Goal: Communication & Community: Answer question/provide support

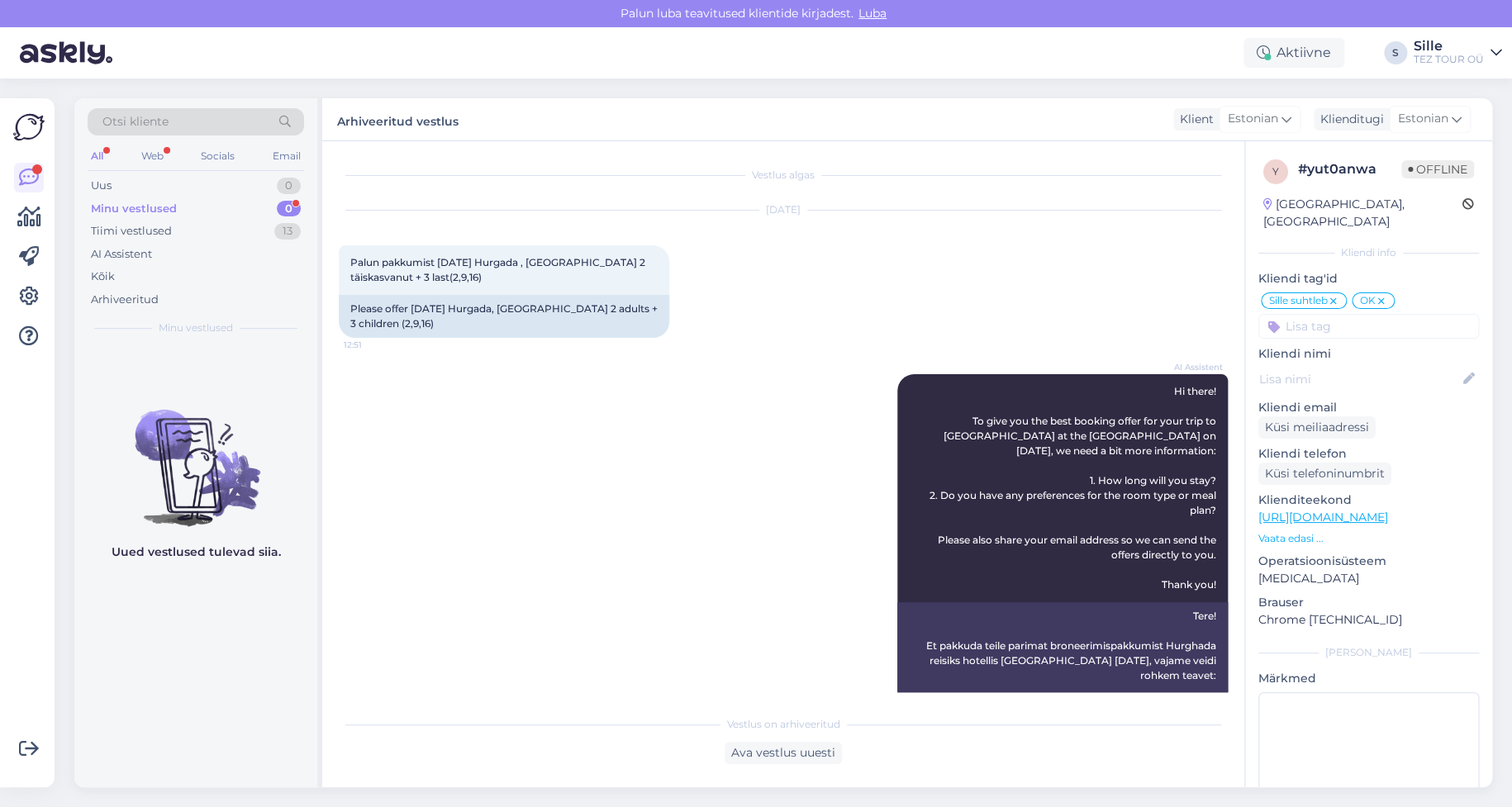
scroll to position [2707, 0]
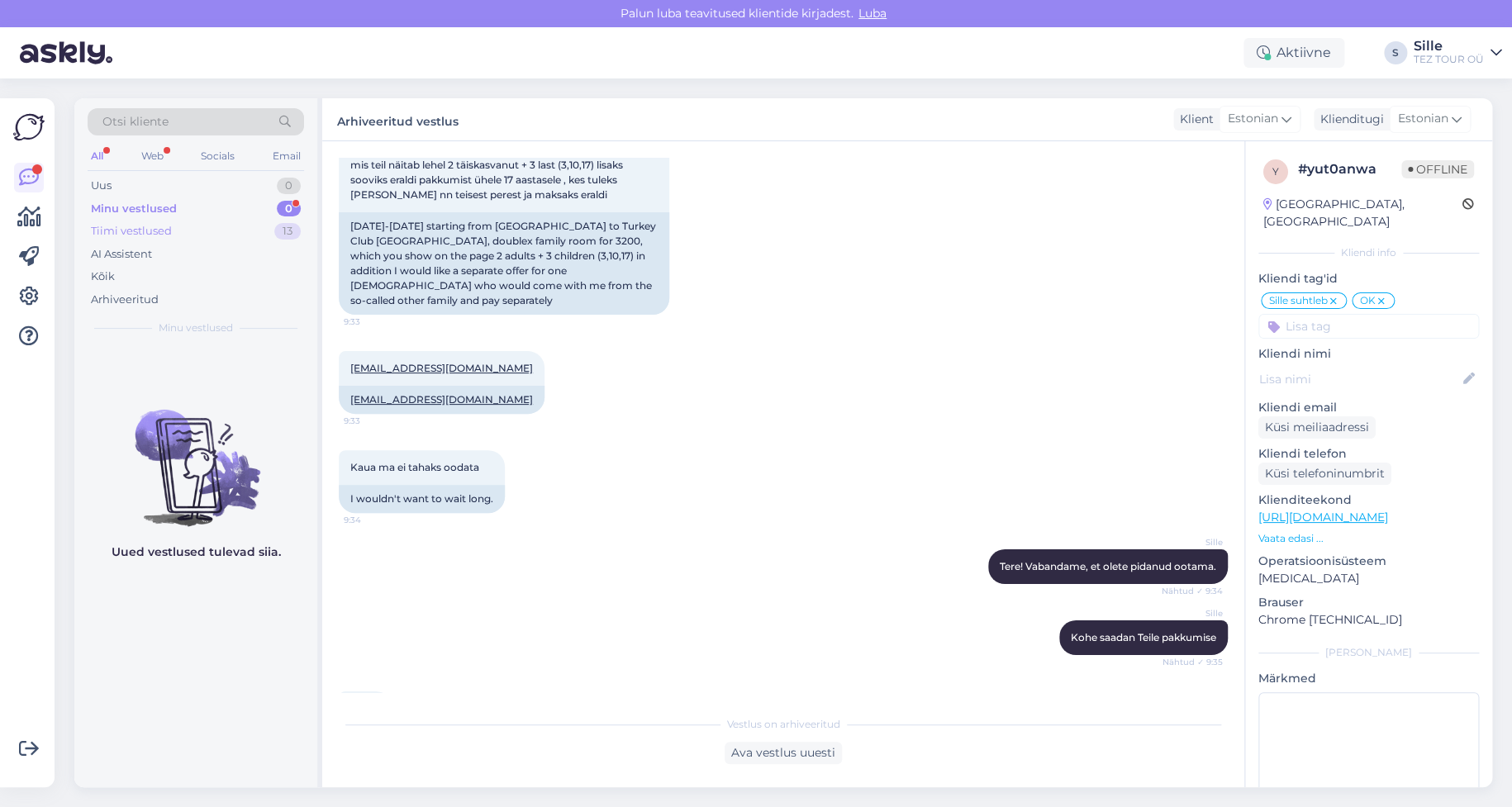
drag, startPoint x: 220, startPoint y: 212, endPoint x: 215, endPoint y: 230, distance: 18.7
click at [220, 211] on div "Minu vestlused 0" at bounding box center [195, 209] width 217 height 23
click at [199, 179] on div "Uus 1" at bounding box center [195, 186] width 217 height 23
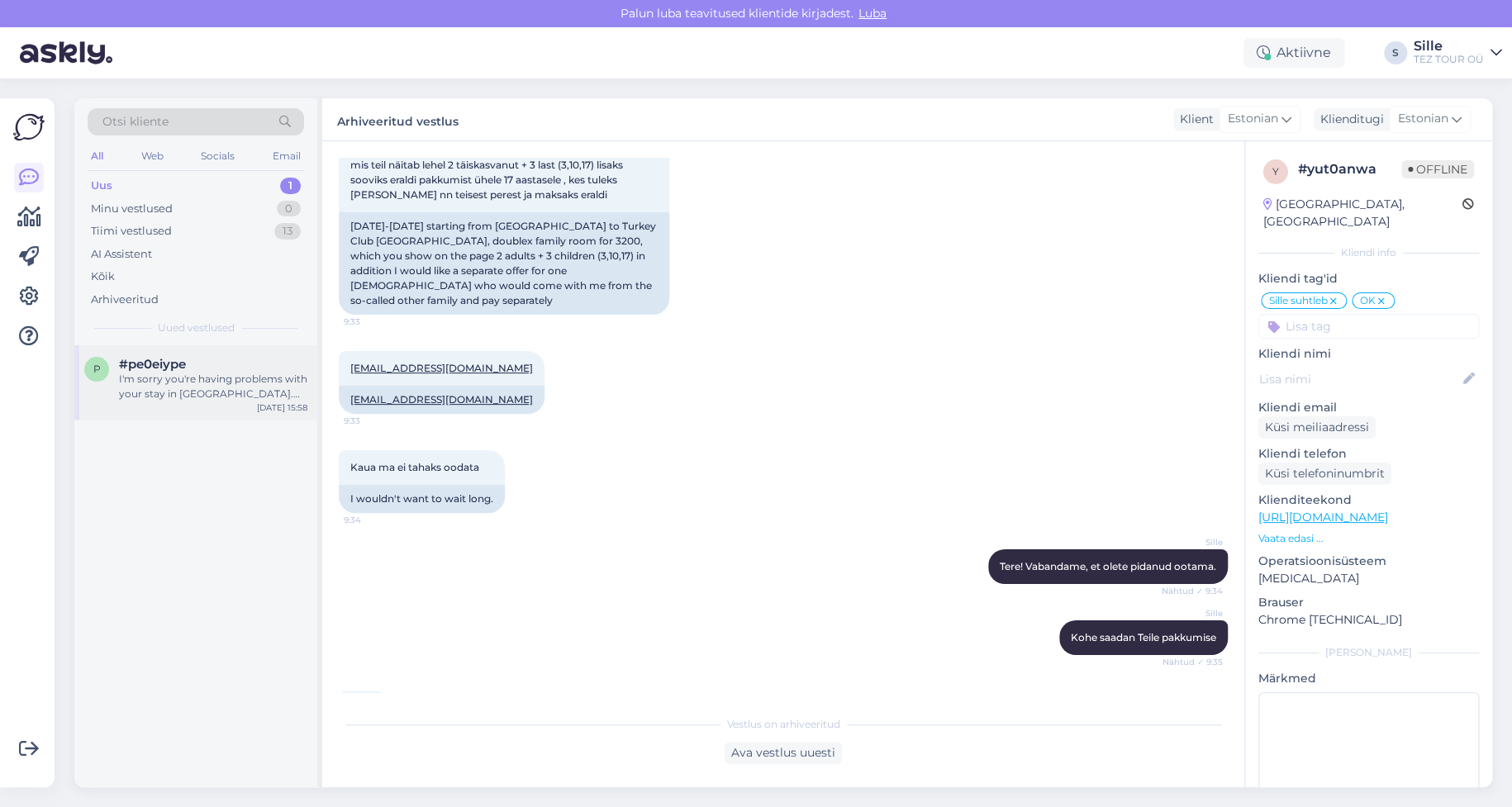
click at [232, 392] on div "I'm sorry you're having problems with your stay in [GEOGRAPHIC_DATA]. Please tr…" at bounding box center [213, 387] width 188 height 29
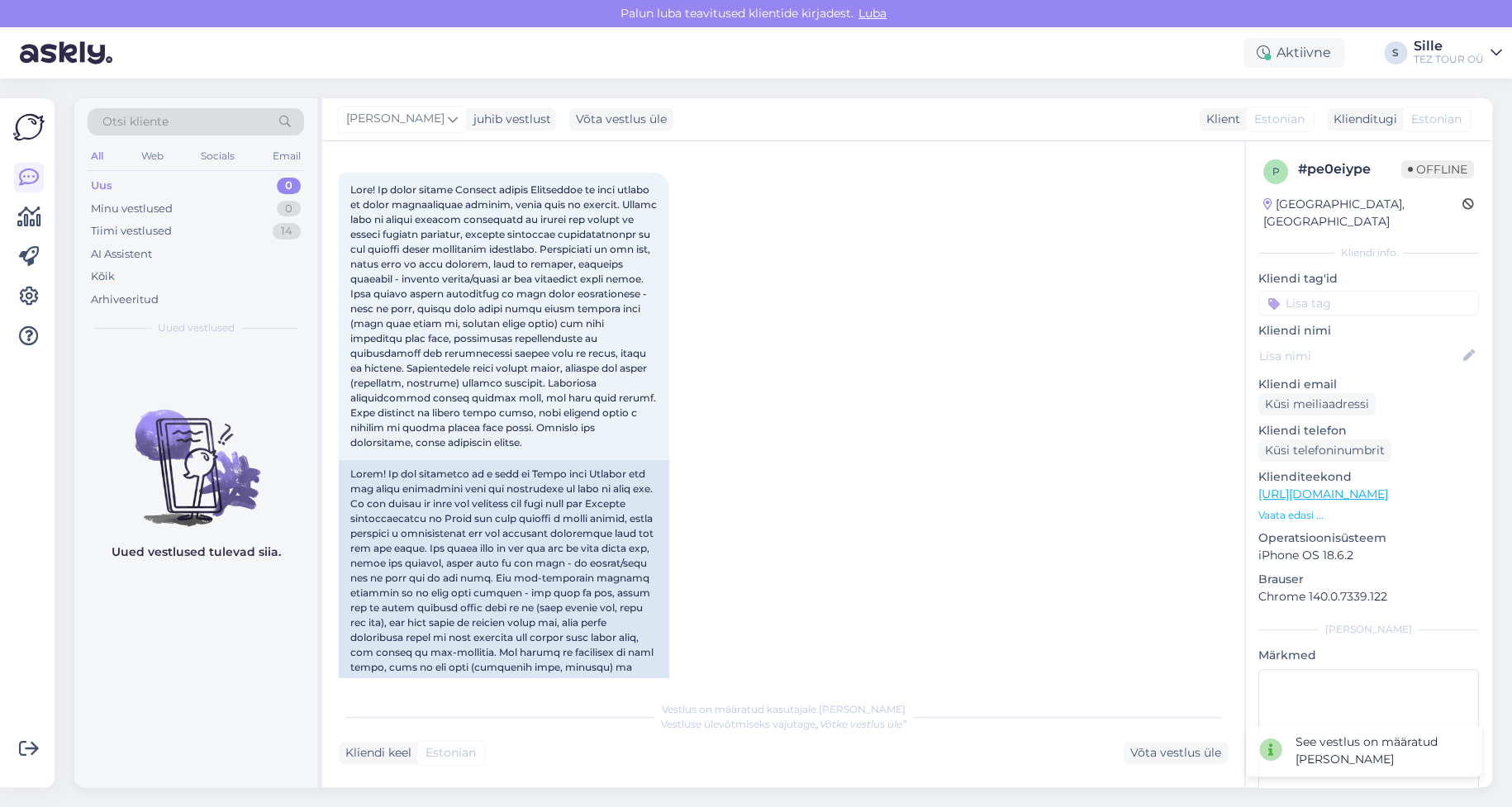
scroll to position [0, 0]
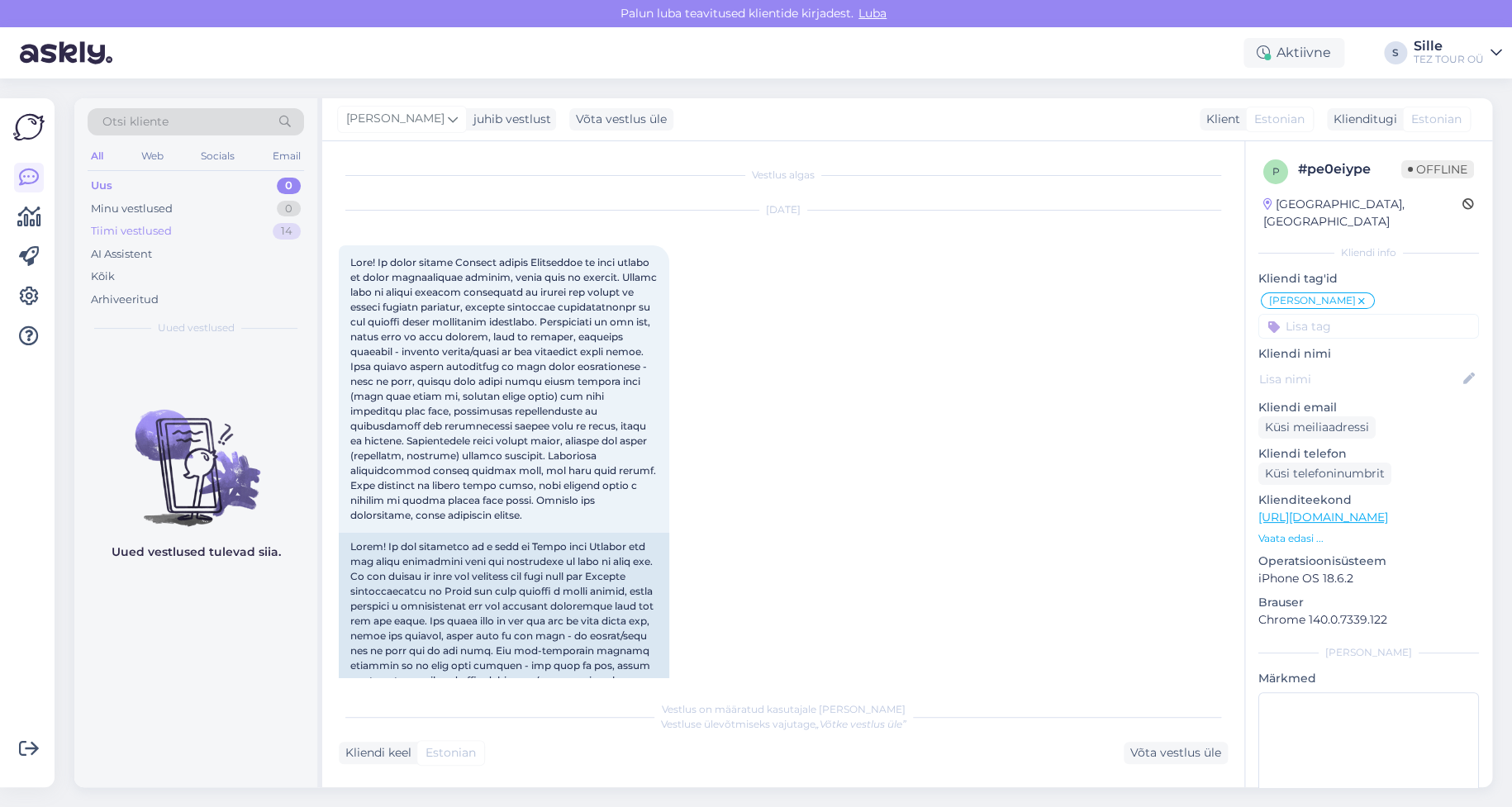
click at [179, 228] on div "Tiimi vestlused 14" at bounding box center [195, 230] width 217 height 23
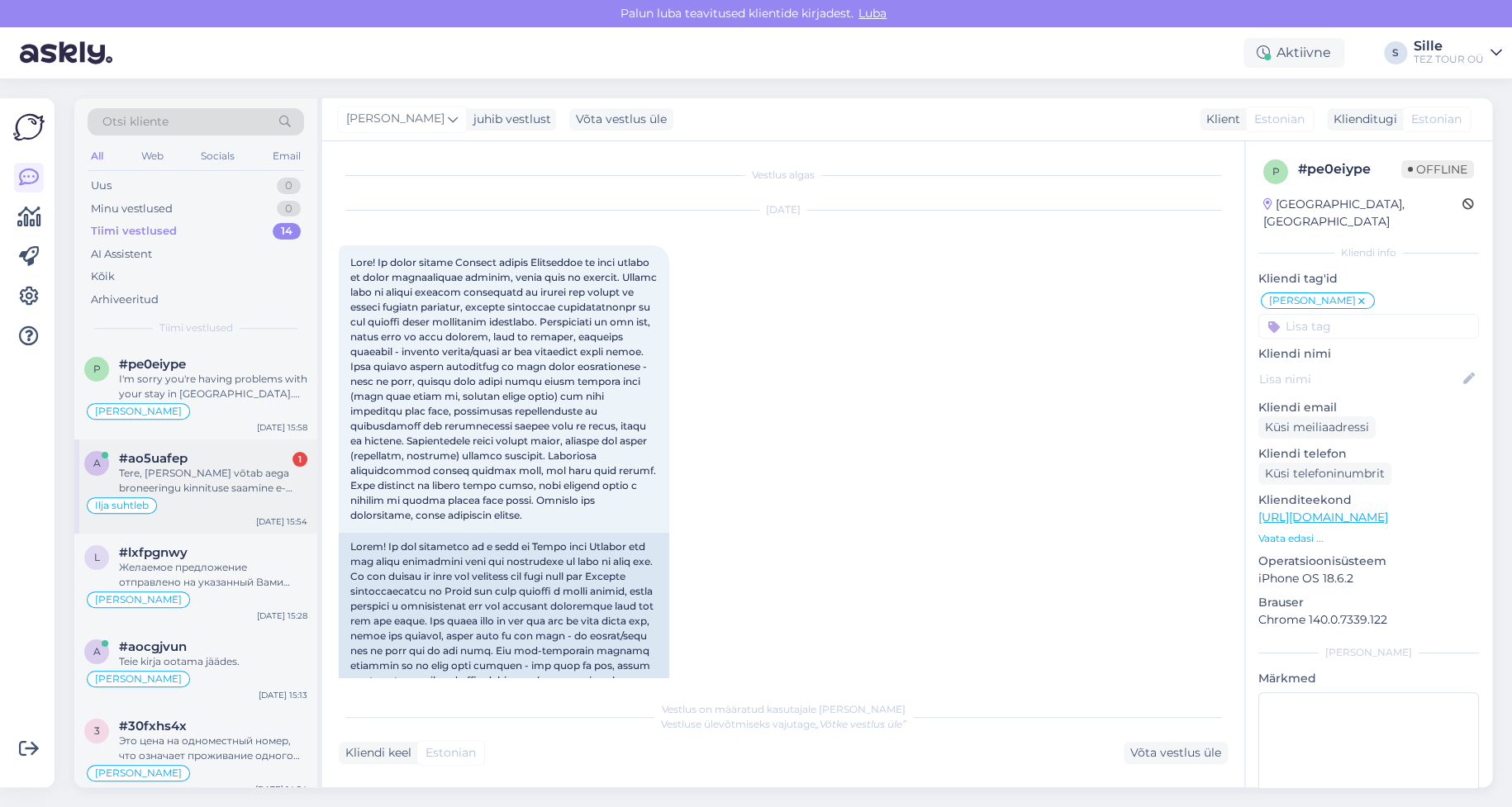
click at [243, 473] on div "Tere, [PERSON_NAME] võtab aega broneeringu kinnituse saamine e-mailile?" at bounding box center [213, 481] width 188 height 29
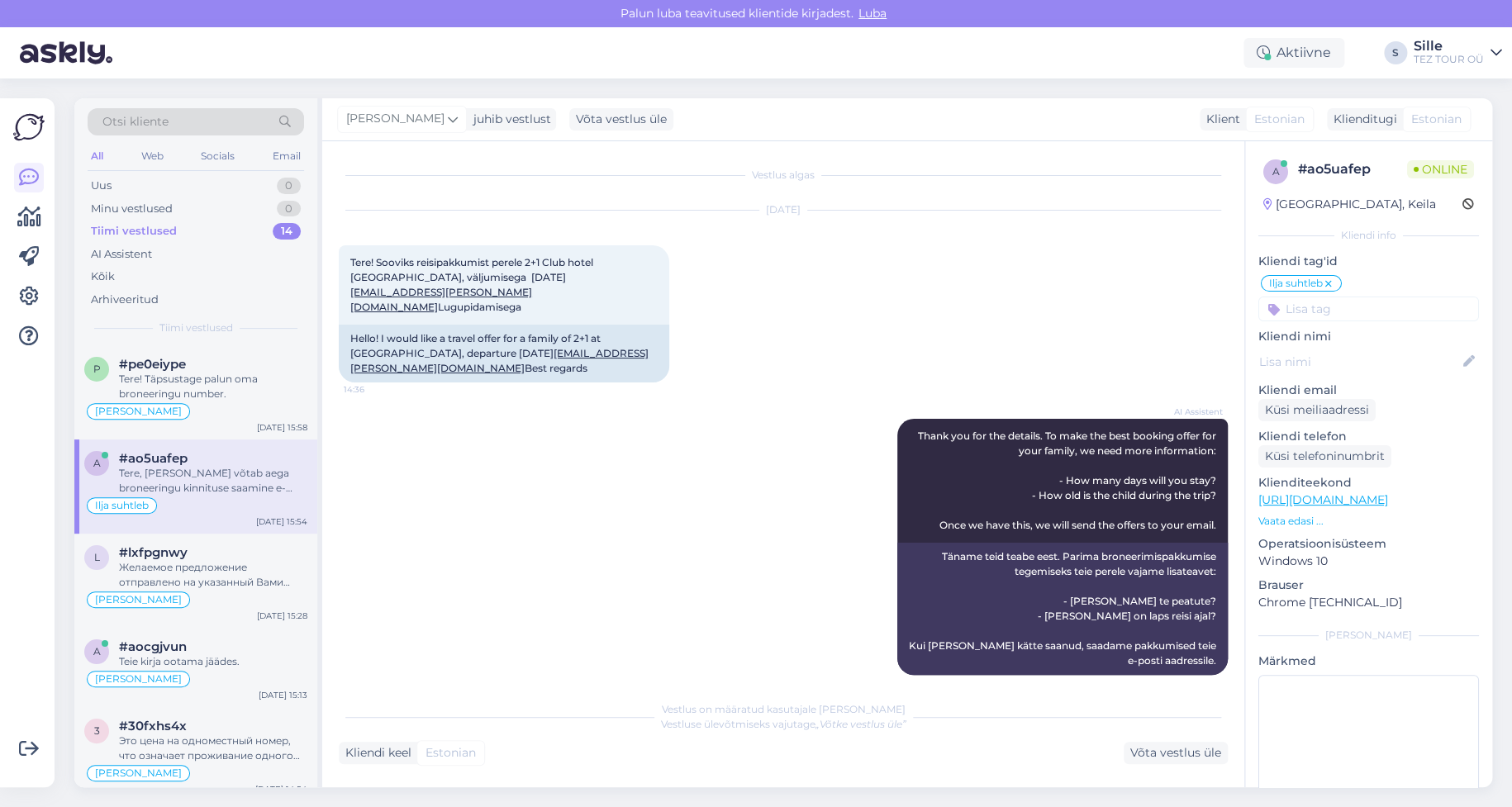
scroll to position [408, 0]
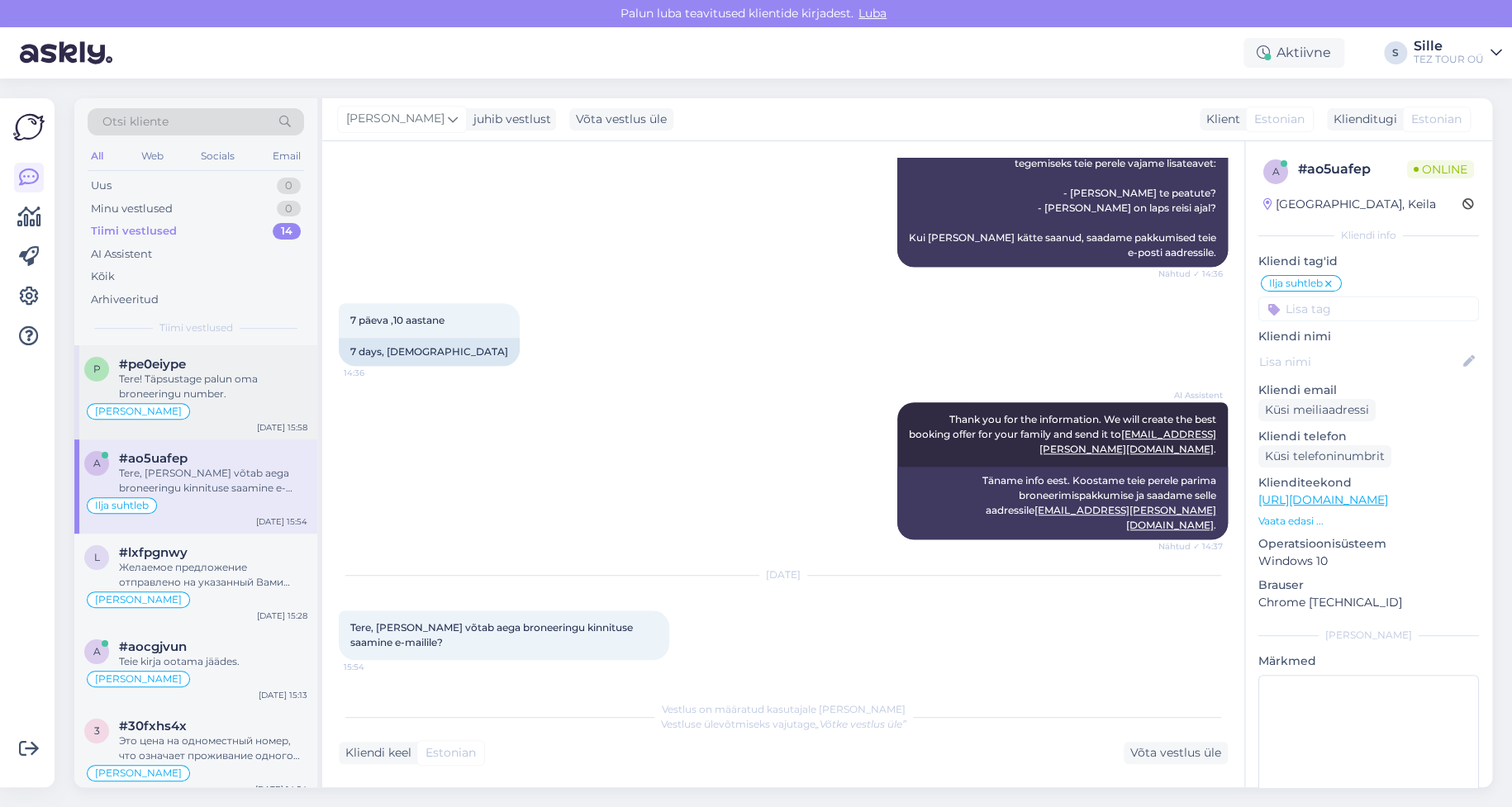
click at [258, 401] on div "[PERSON_NAME]" at bounding box center [196, 411] width 223 height 20
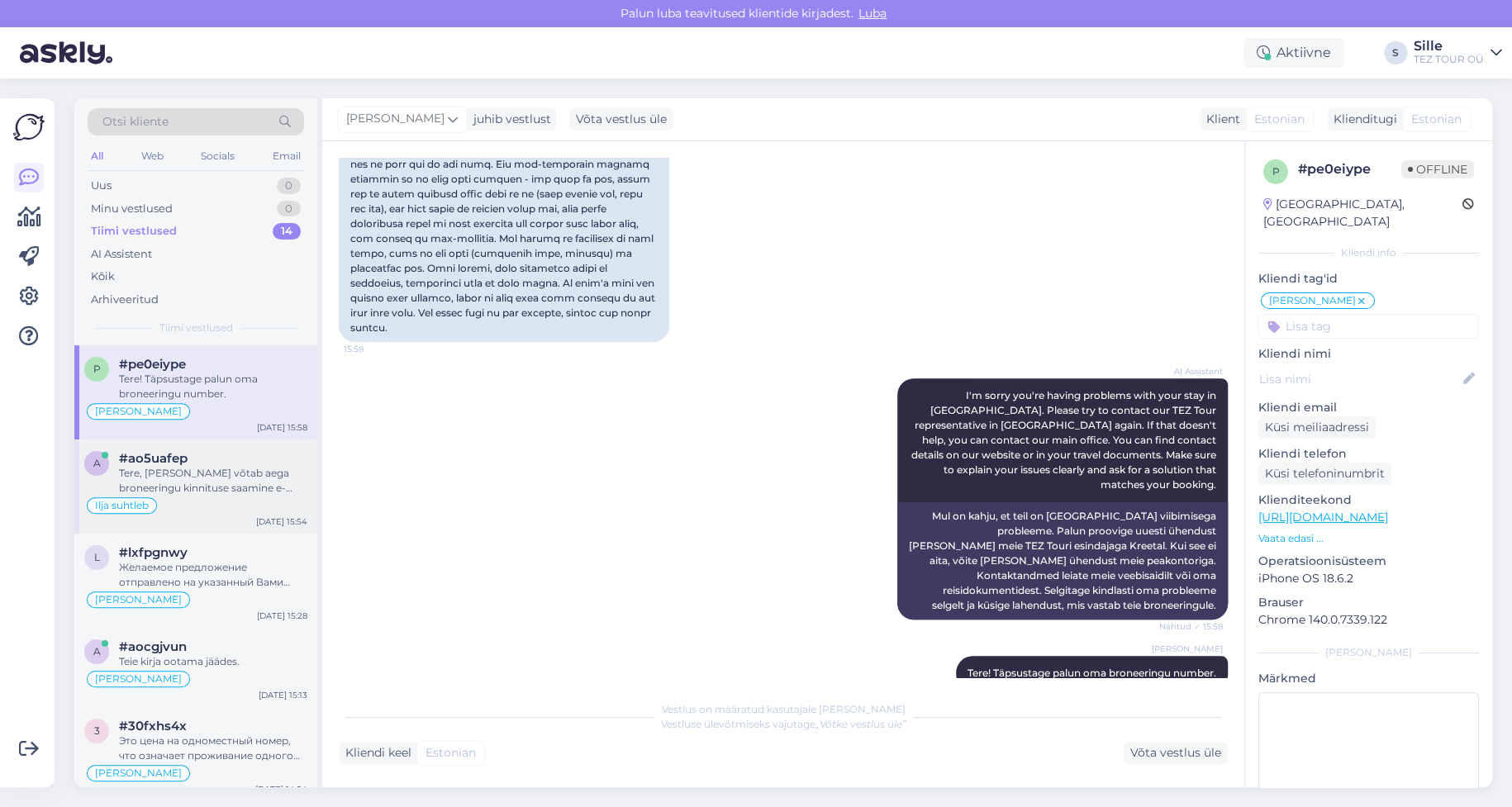
click at [247, 504] on div "Ilja suhtleb" at bounding box center [196, 505] width 223 height 20
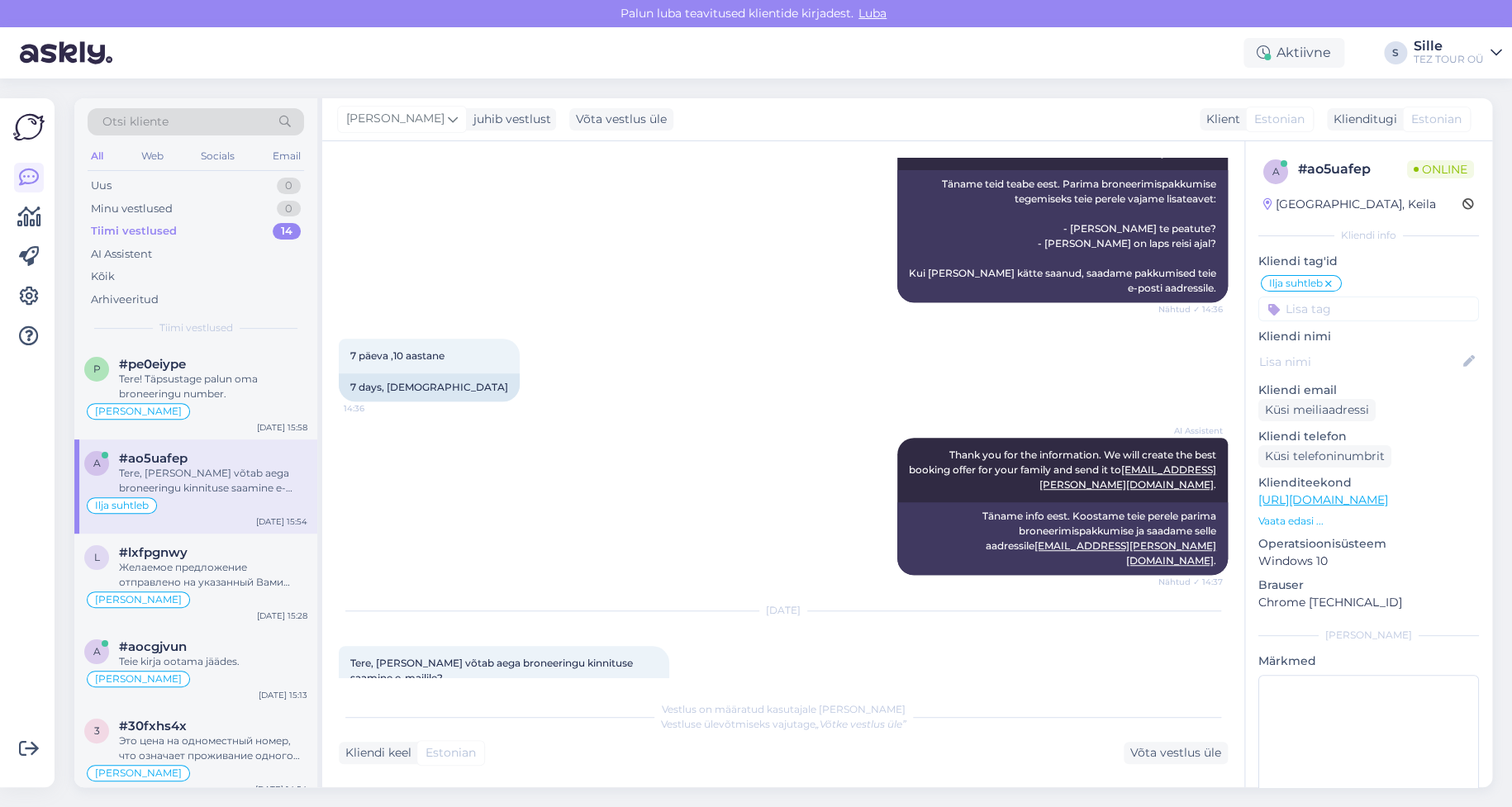
scroll to position [408, 0]
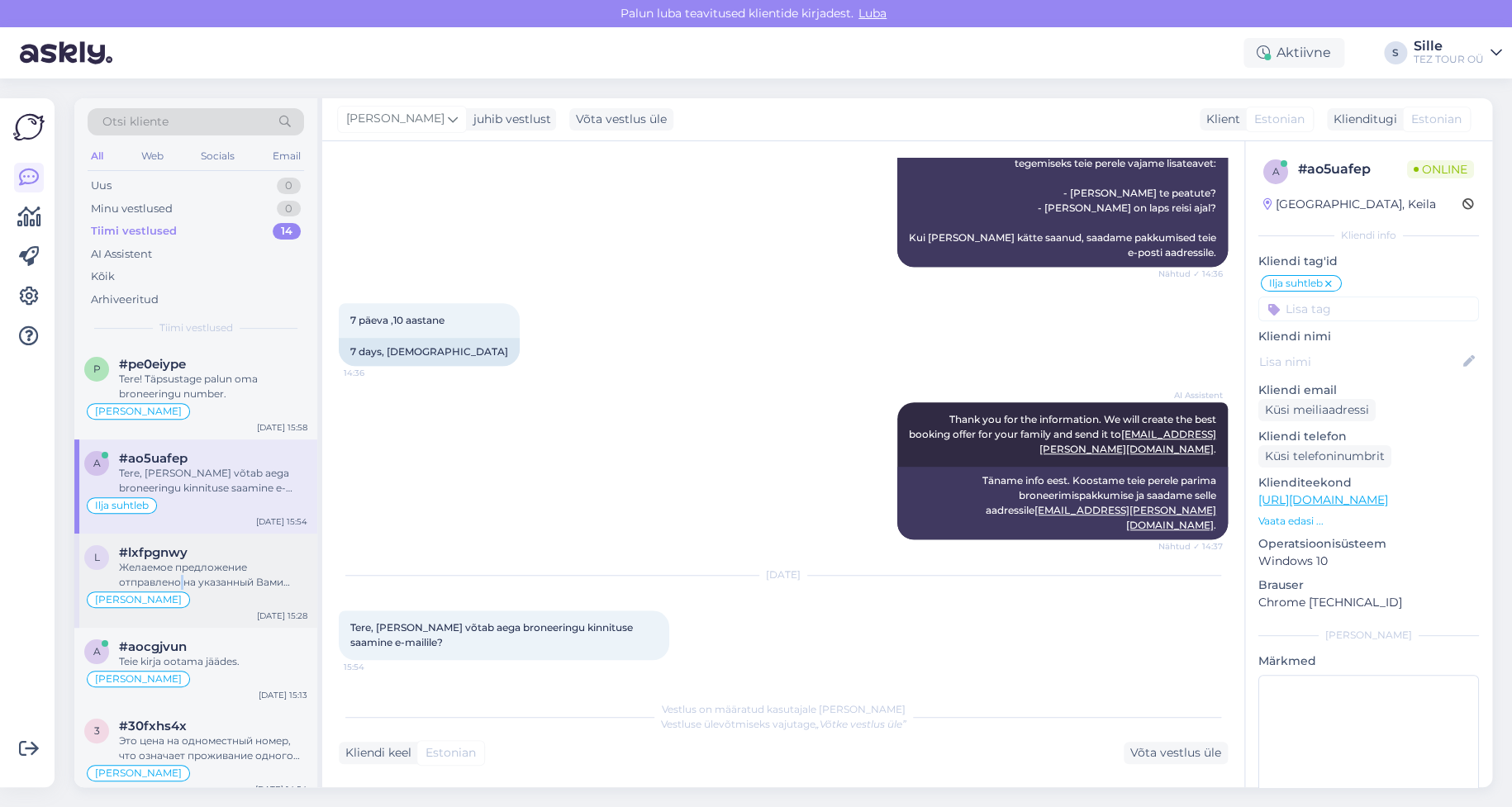
click at [182, 577] on div "Желаемое предложение отправлено на указанный Вами электронный адрес." at bounding box center [213, 575] width 188 height 29
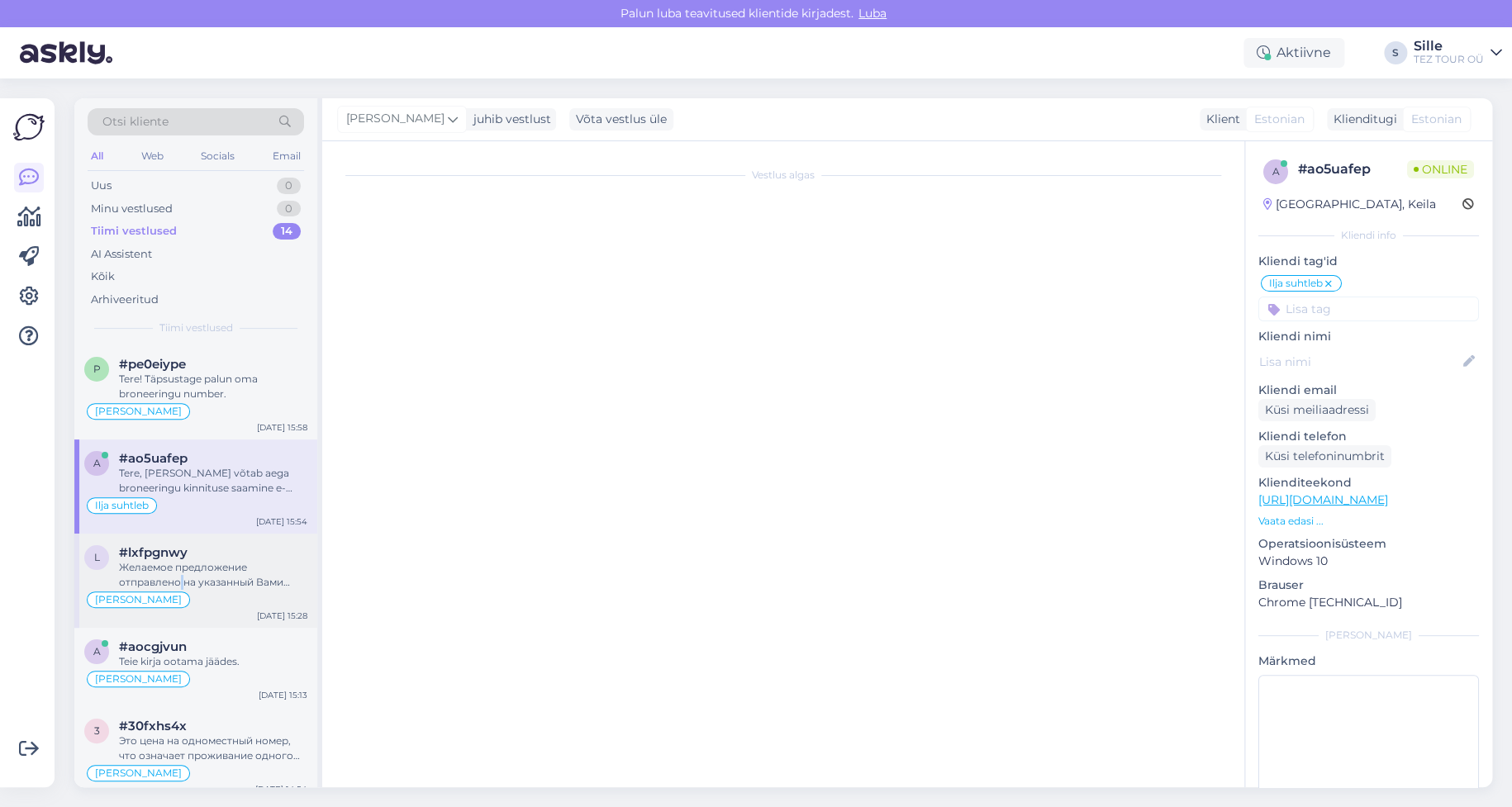
scroll to position [560, 0]
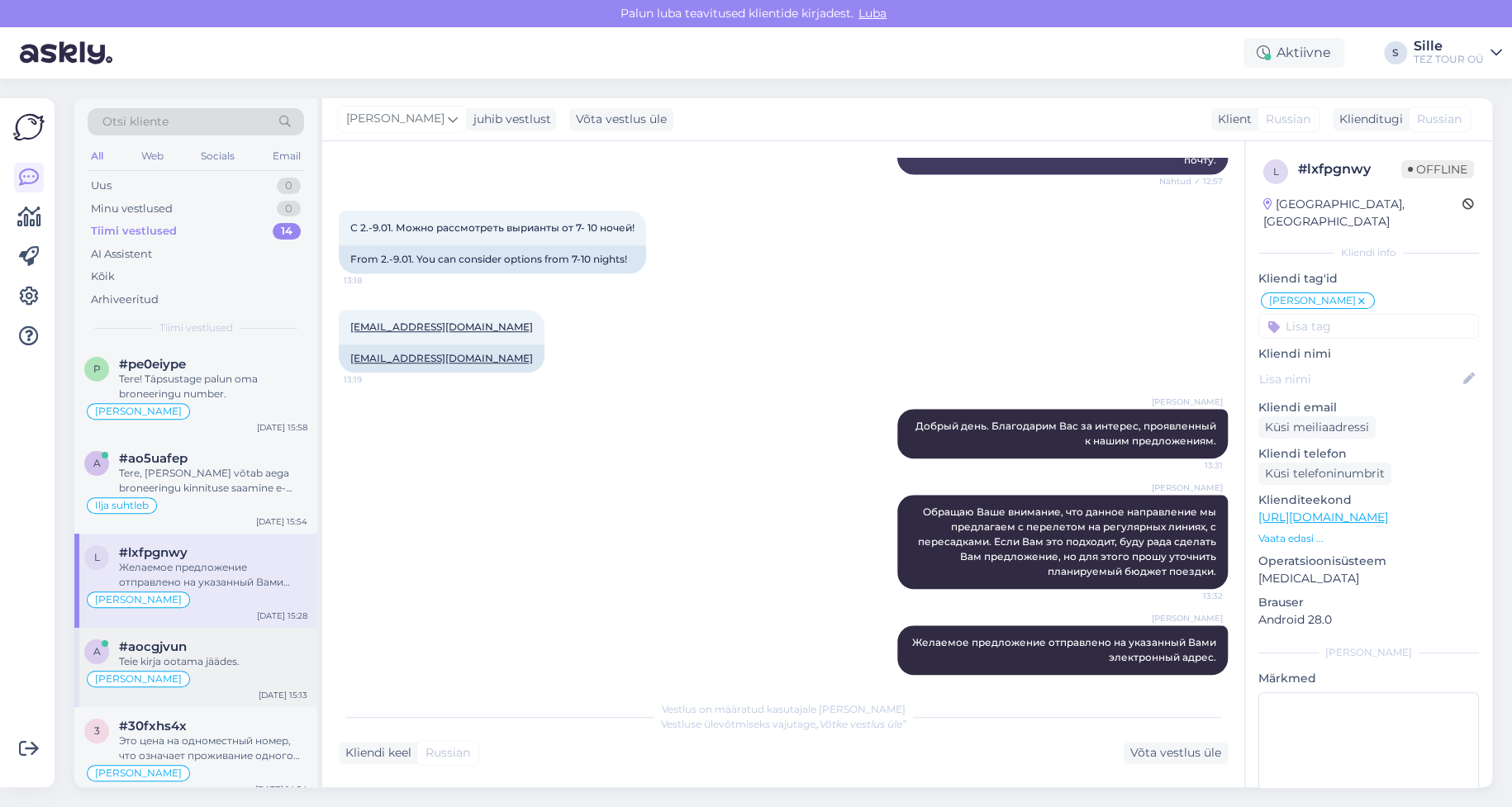
click at [177, 661] on div "Teie kirja ootama jäädes." at bounding box center [213, 661] width 188 height 15
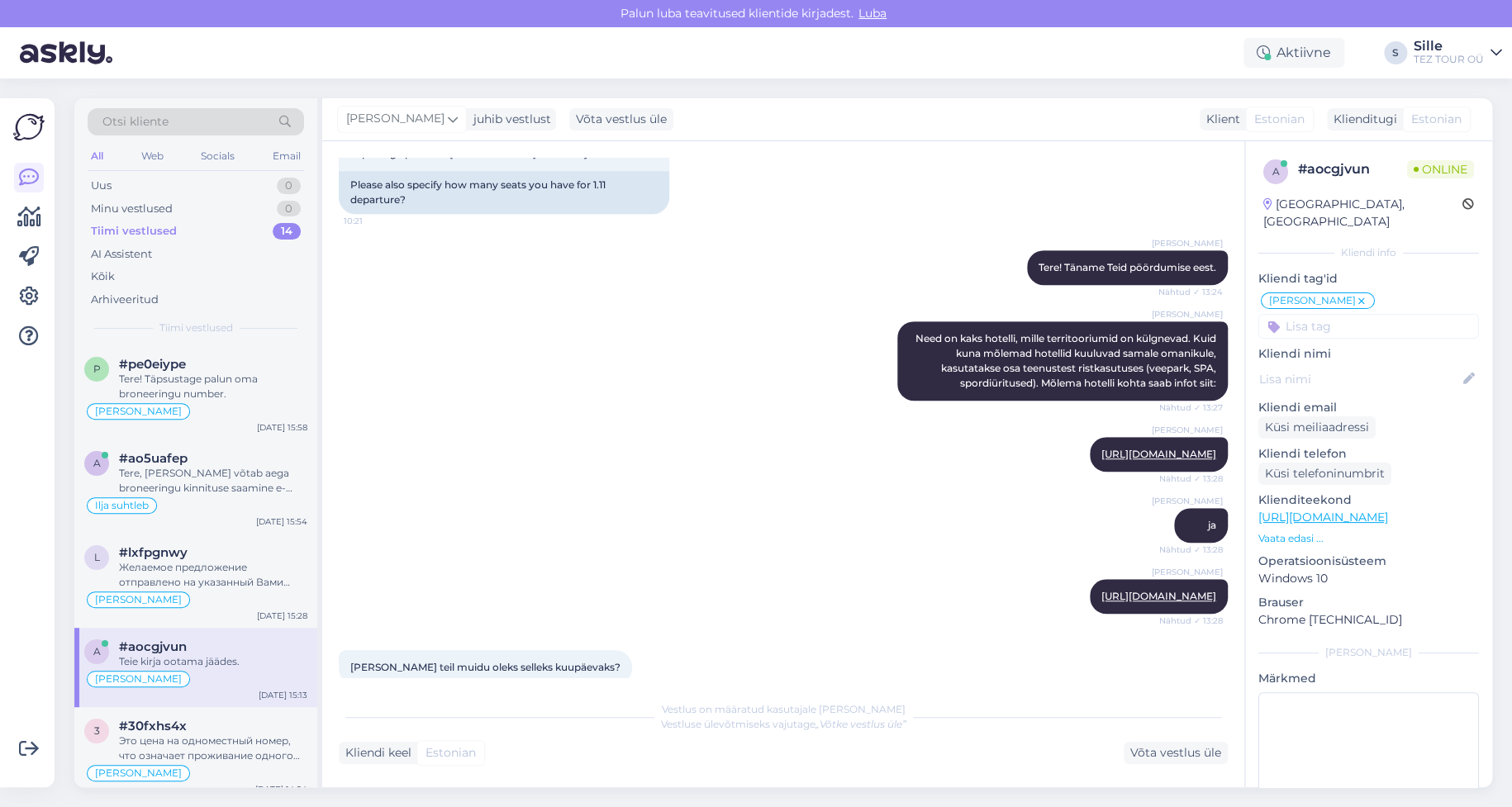
scroll to position [232, 0]
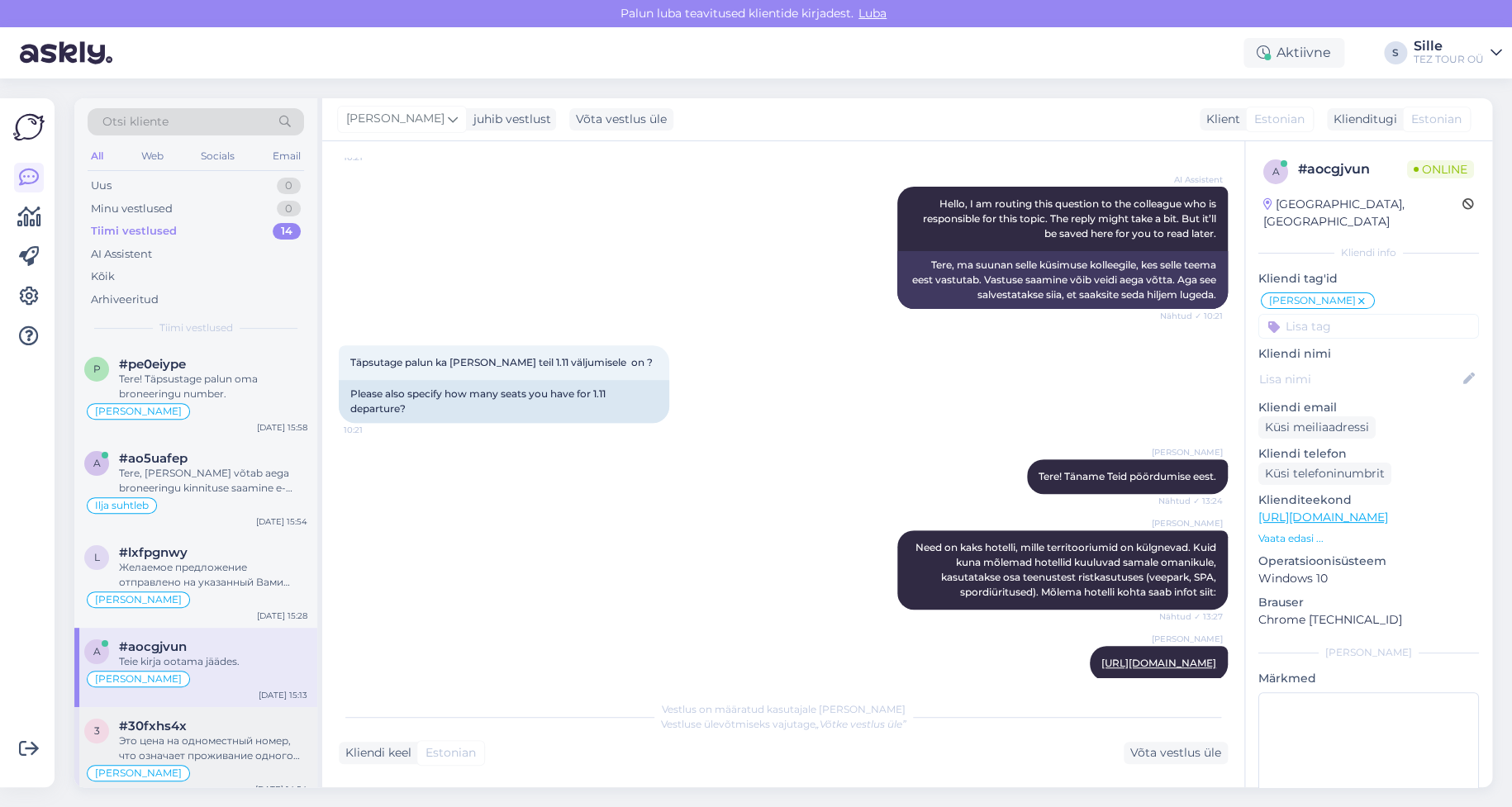
click at [201, 753] on div "Это цена на одноместный номер, что означает проживание одного человека ( без по…" at bounding box center [213, 748] width 188 height 29
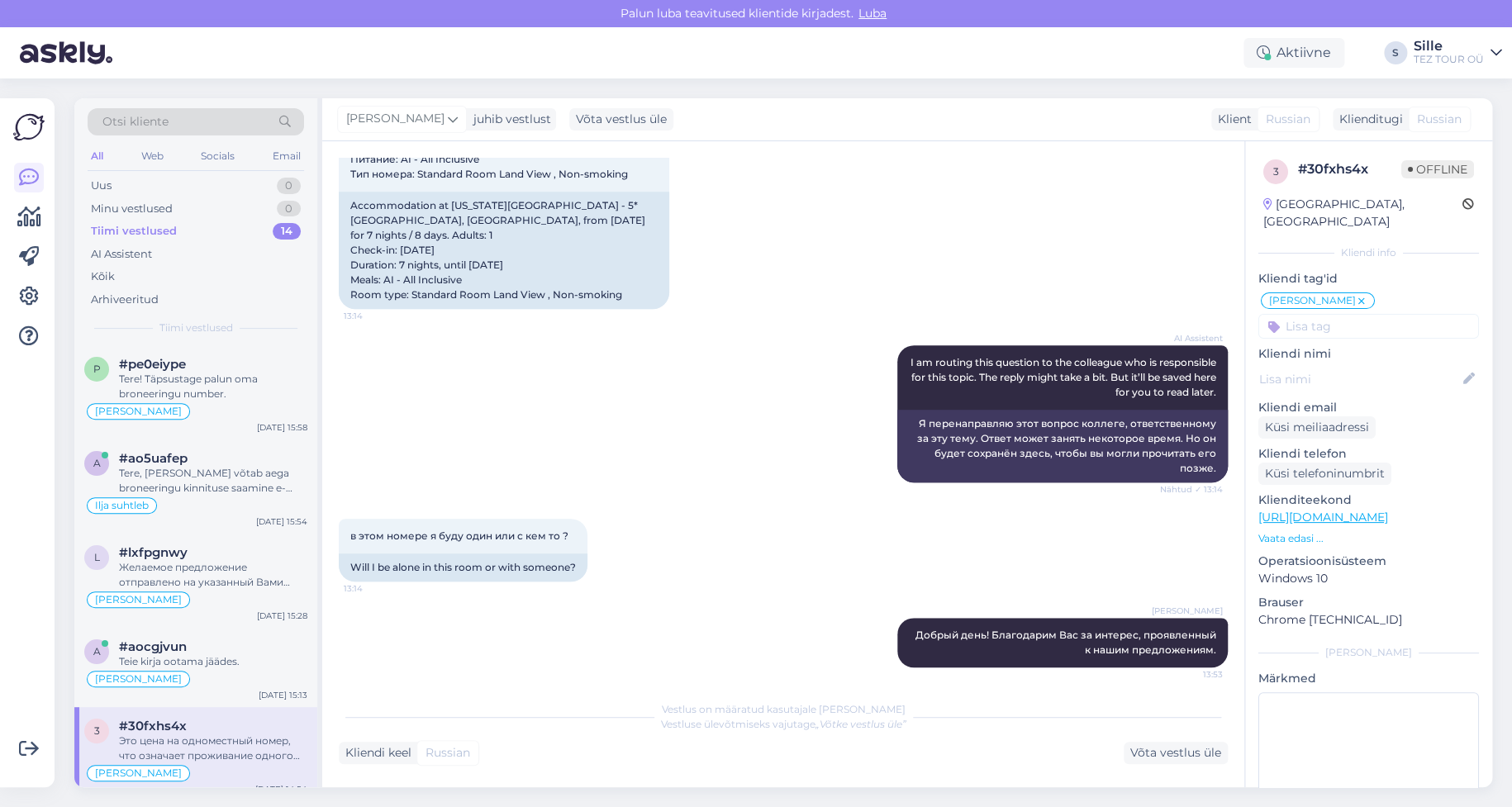
scroll to position [211, 0]
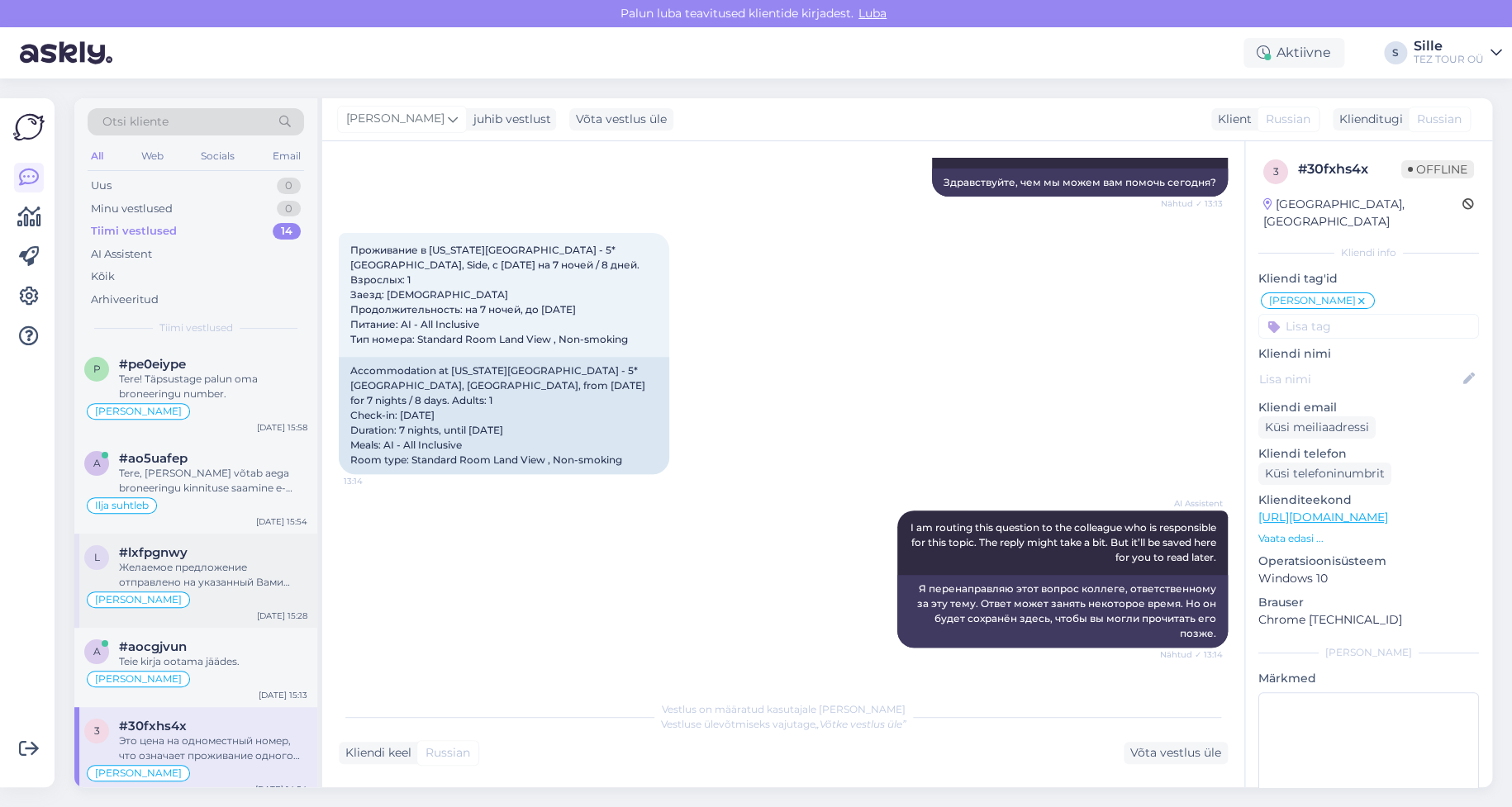
click at [138, 543] on div "l #lxfpgnwy Желаемое предложение отправлено на указанный Вами электронный адрес…" at bounding box center [195, 580] width 243 height 94
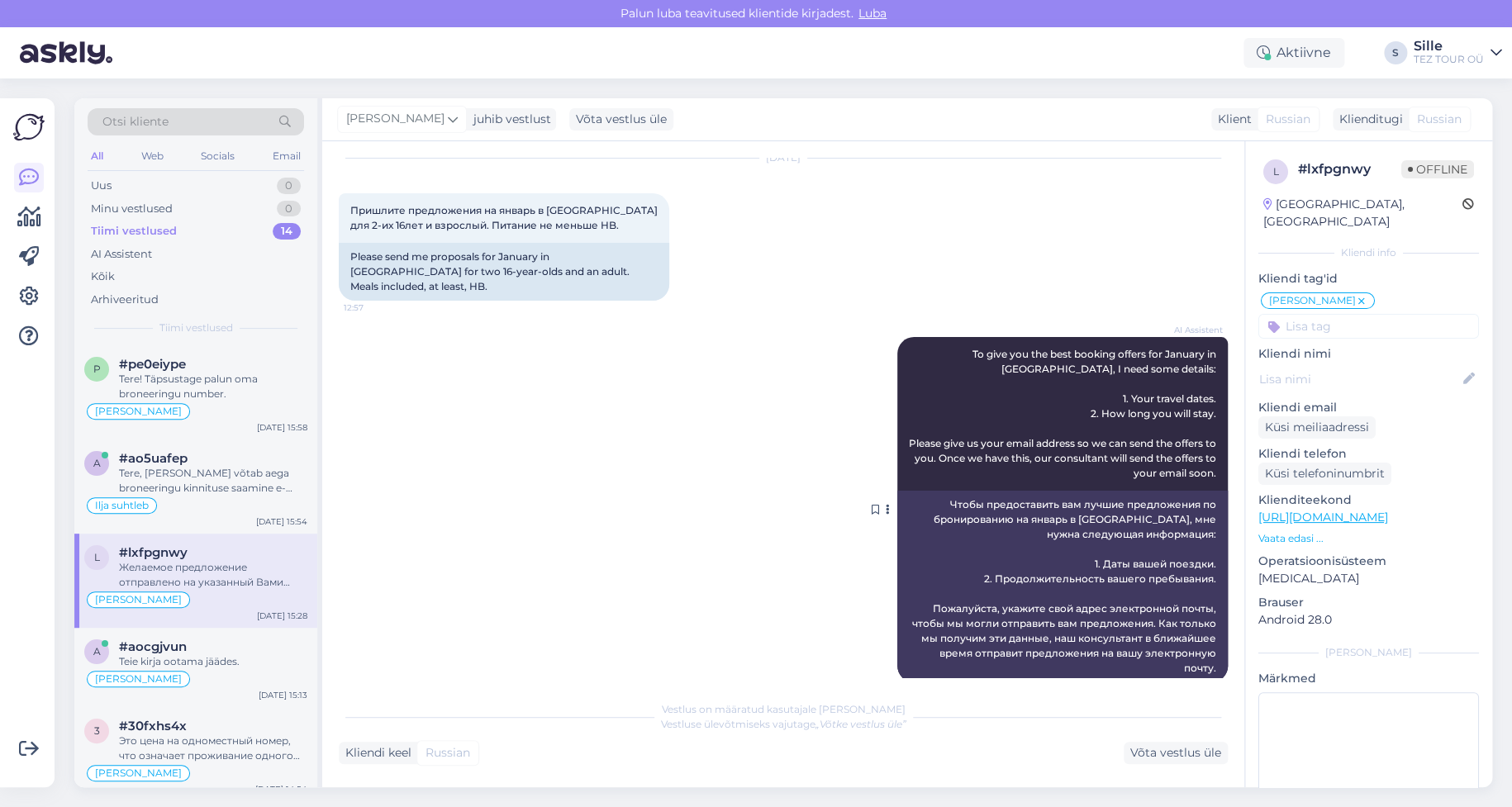
scroll to position [0, 0]
